Goal: Information Seeking & Learning: Learn about a topic

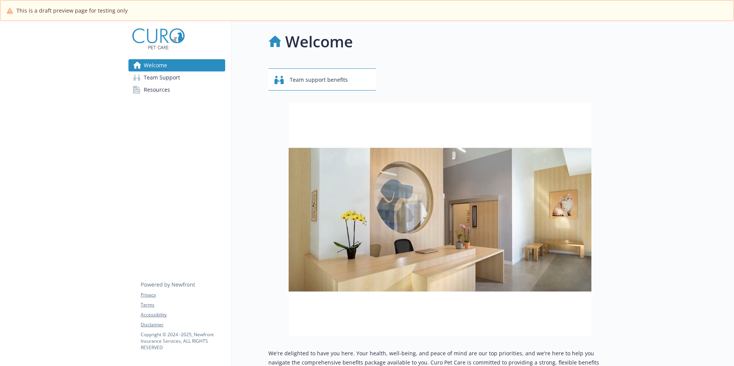
click at [167, 79] on span "Team Support" at bounding box center [162, 78] width 36 height 12
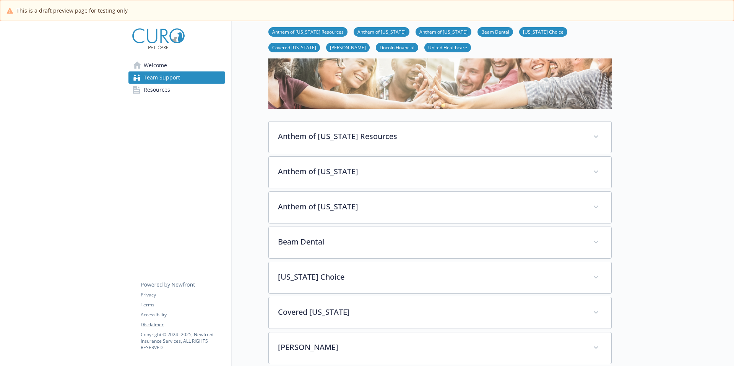
scroll to position [82, 0]
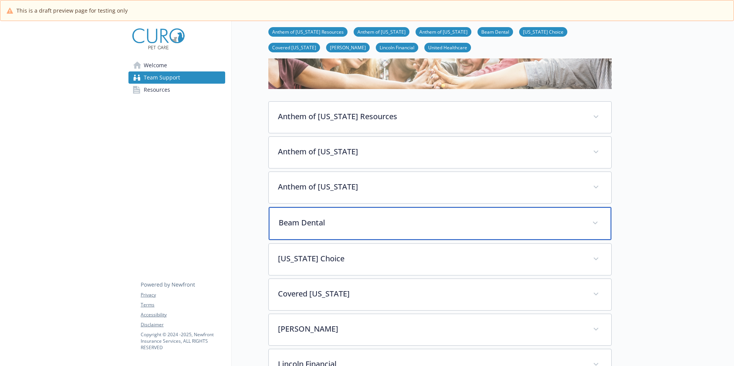
click at [307, 226] on p "Beam Dental" at bounding box center [431, 222] width 304 height 11
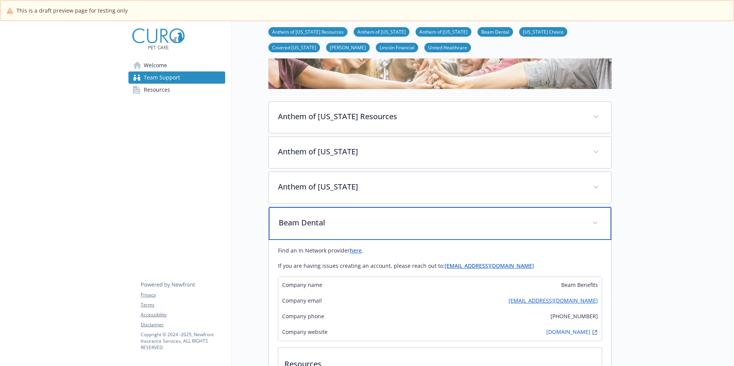
click at [330, 228] on p "Beam Dental" at bounding box center [431, 222] width 304 height 11
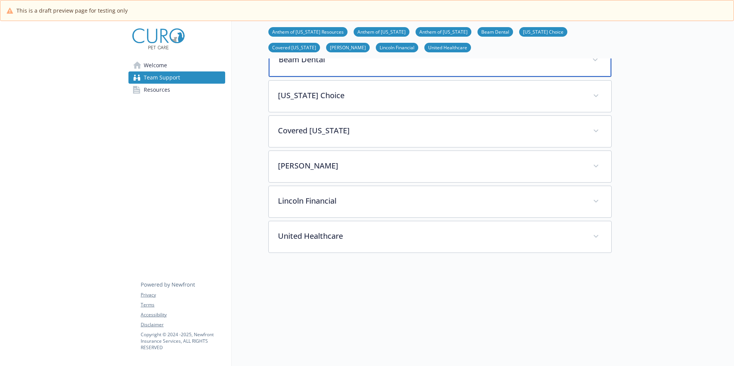
scroll to position [248, 0]
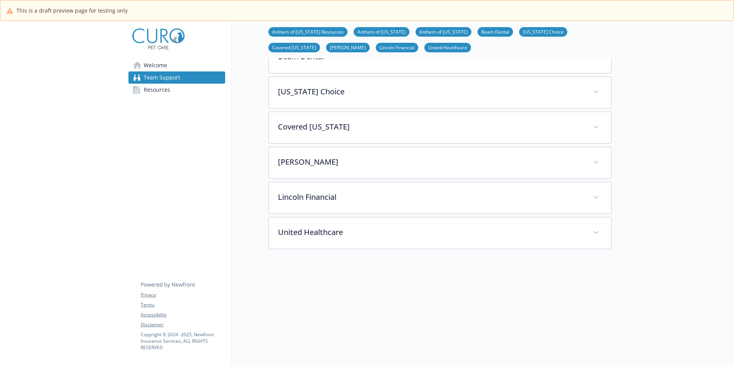
click at [162, 65] on span "Welcome" at bounding box center [155, 65] width 23 height 12
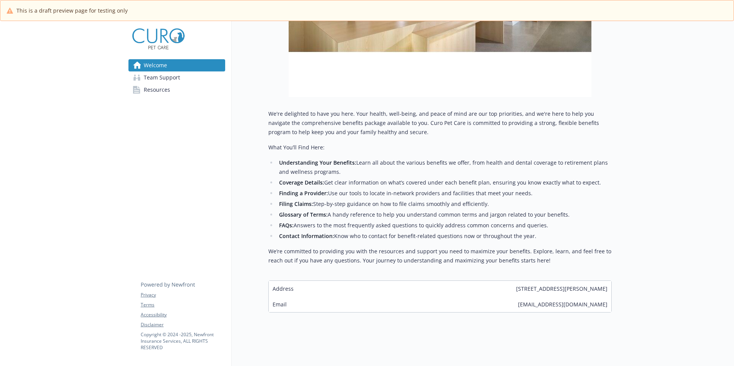
scroll to position [241, 0]
